Goal: Task Accomplishment & Management: Use online tool/utility

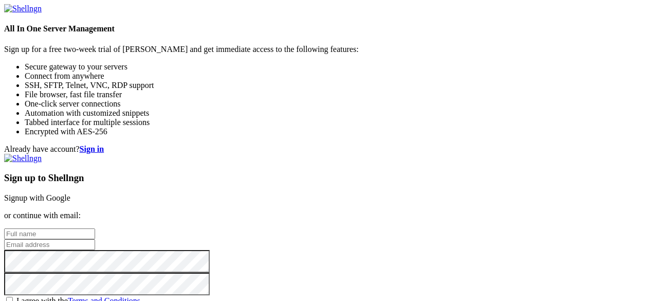
click at [370, 154] on div "Sign up to Shellngn Signup with Google or continue with email: I agree with the…" at bounding box center [329, 235] width 650 height 162
click at [70, 193] on link "Signup with Google" at bounding box center [37, 197] width 66 height 9
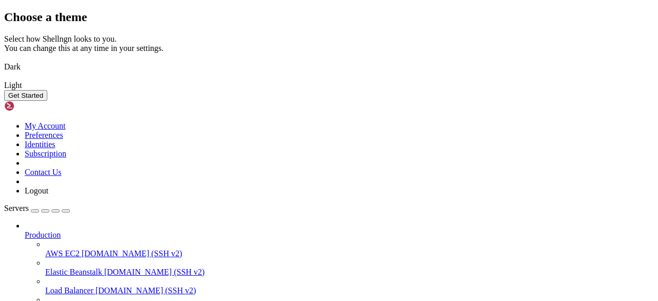
click at [4, 60] on img at bounding box center [4, 60] width 0 height 0
click at [47, 101] on button "Get Started" at bounding box center [25, 95] width 43 height 11
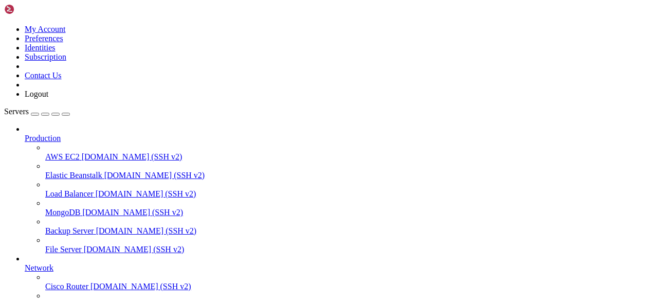
click at [25, 263] on icon at bounding box center [25, 263] width 0 height 0
click at [25, 134] on icon at bounding box center [25, 134] width 0 height 0
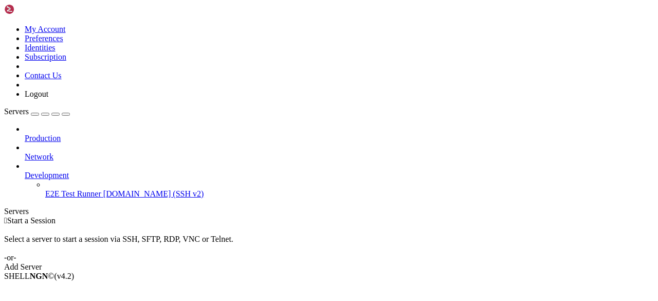
click at [407, 262] on div "Add Server" at bounding box center [329, 266] width 650 height 9
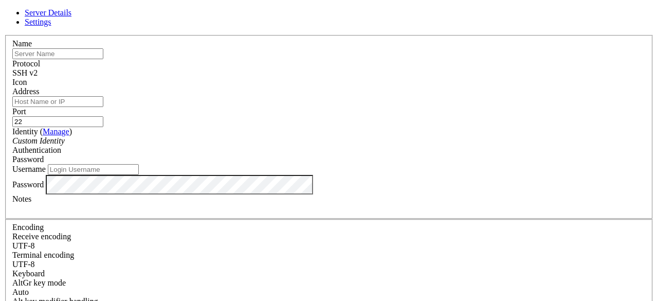
click at [259, 59] on div "Name" at bounding box center [328, 49] width 633 height 20
click at [103, 59] on input "text" at bounding box center [57, 53] width 91 height 11
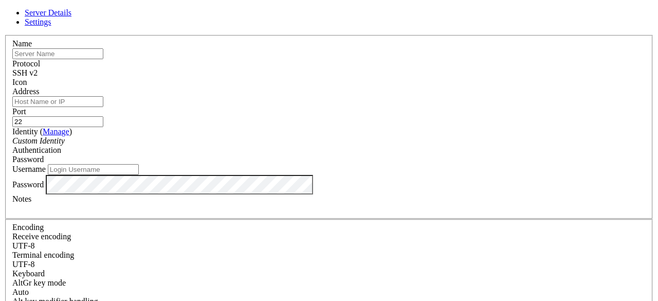
click at [139, 175] on input "Username" at bounding box center [93, 169] width 91 height 11
type input "root"
click at [280, 194] on div "Password" at bounding box center [328, 185] width 633 height 20
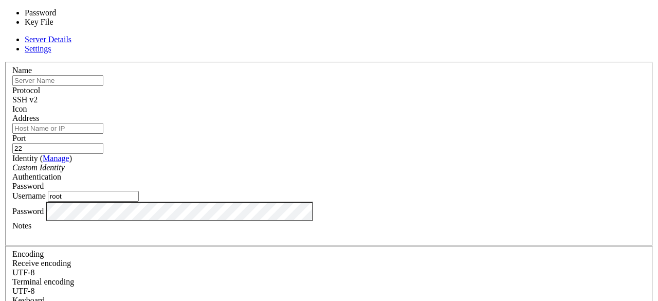
click at [386, 181] on div "Password" at bounding box center [328, 185] width 633 height 9
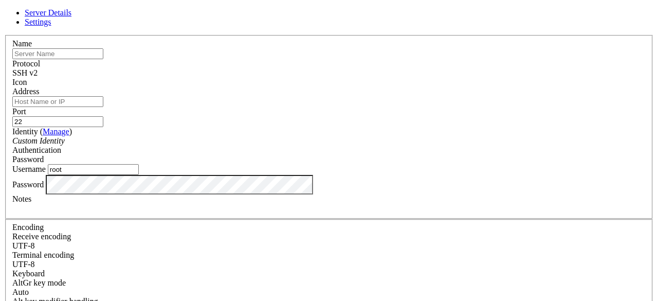
click at [389, 155] on div "Password" at bounding box center [328, 159] width 633 height 9
click at [103, 59] on input "text" at bounding box center [57, 53] width 91 height 11
click at [51, 26] on span "Settings" at bounding box center [38, 21] width 27 height 9
click at [71, 17] on link "Server Details" at bounding box center [48, 12] width 47 height 9
click at [103, 59] on input "text" at bounding box center [57, 53] width 91 height 11
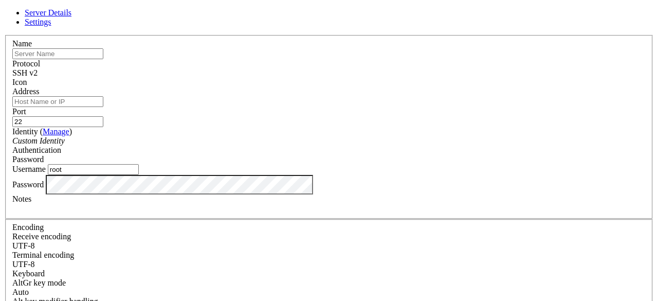
click at [51, 26] on span "Settings" at bounding box center [38, 21] width 27 height 9
click at [71, 17] on link "Server Details" at bounding box center [48, 12] width 47 height 9
click at [103, 59] on input "text" at bounding box center [57, 53] width 91 height 11
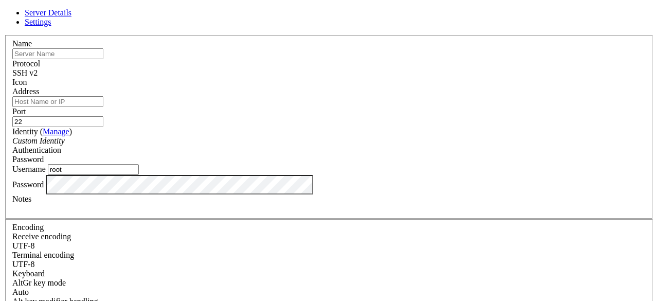
scroll to position [31, 0]
click at [139, 164] on input "root" at bounding box center [93, 169] width 91 height 11
